Goal: Transaction & Acquisition: Book appointment/travel/reservation

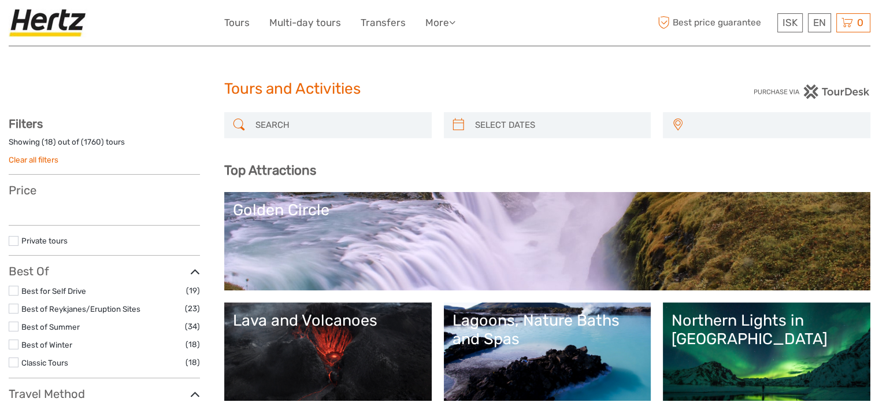
select select
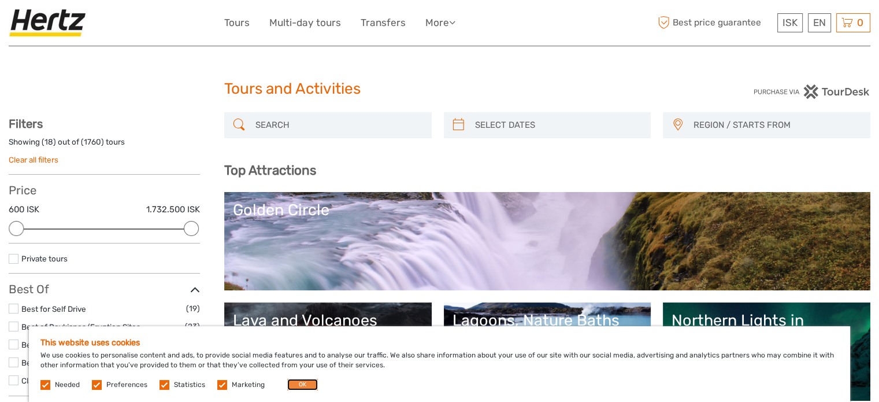
click at [299, 388] on button "OK" at bounding box center [302, 384] width 31 height 12
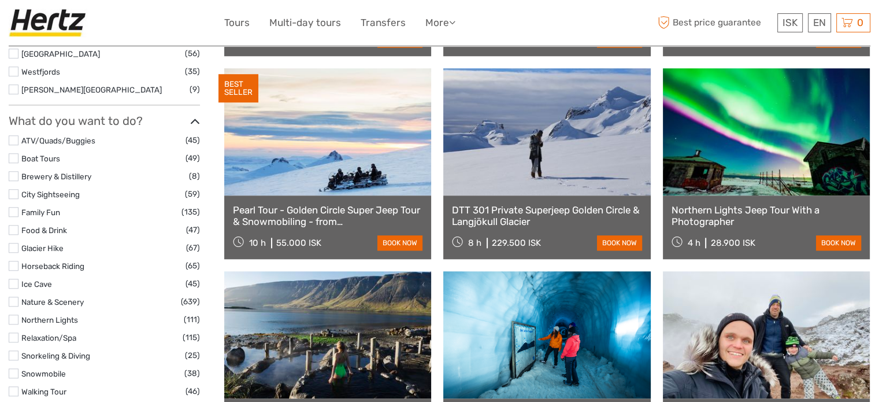
scroll to position [1040, 0]
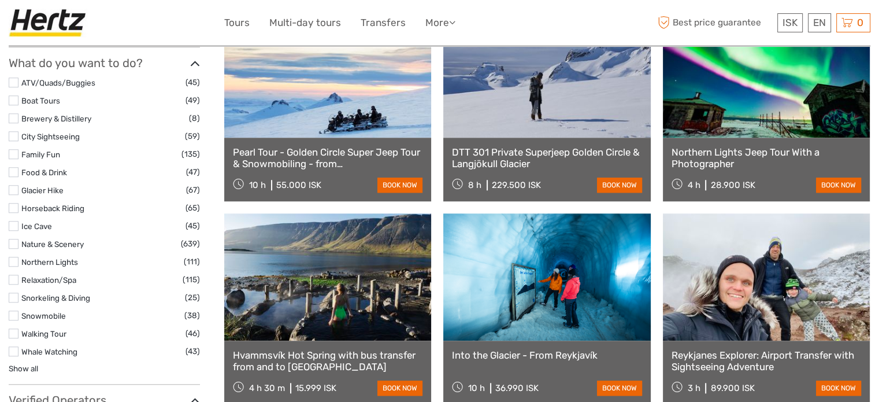
click at [19, 294] on li "Snorkeling & Diving (25)" at bounding box center [104, 297] width 191 height 13
click at [16, 297] on label at bounding box center [14, 297] width 10 height 10
click at [0, 0] on input "checkbox" at bounding box center [0, 0] width 0 height 0
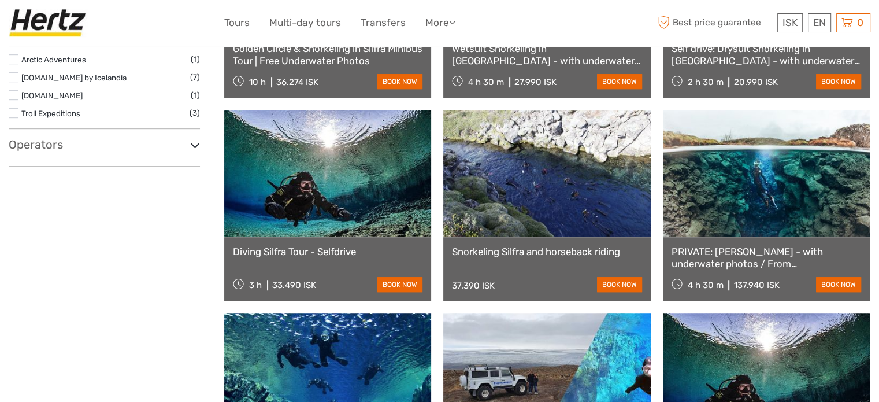
scroll to position [527, 0]
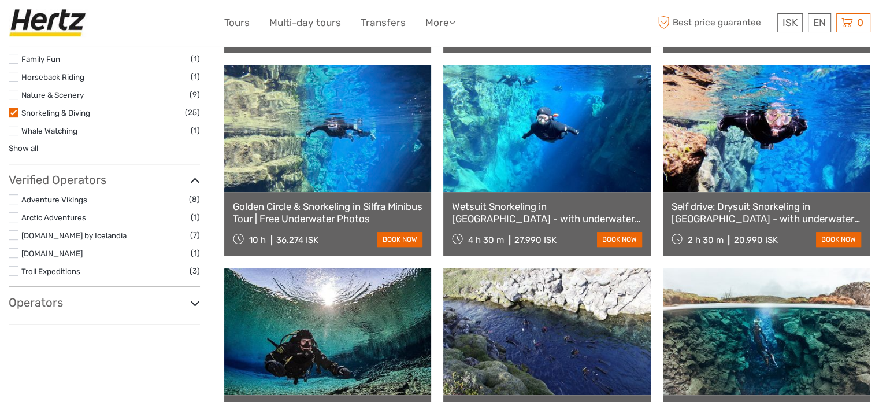
click at [761, 129] on link at bounding box center [766, 128] width 207 height 127
